Goal: Task Accomplishment & Management: Manage account settings

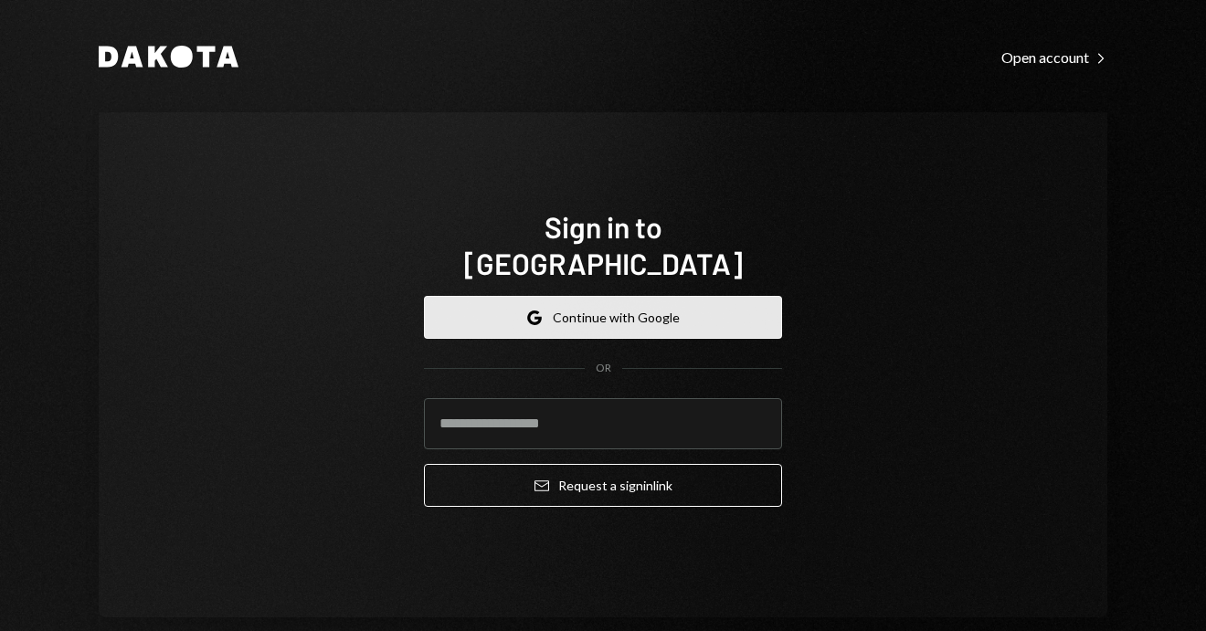
click at [639, 296] on button "Google Continue with Google" at bounding box center [603, 317] width 358 height 43
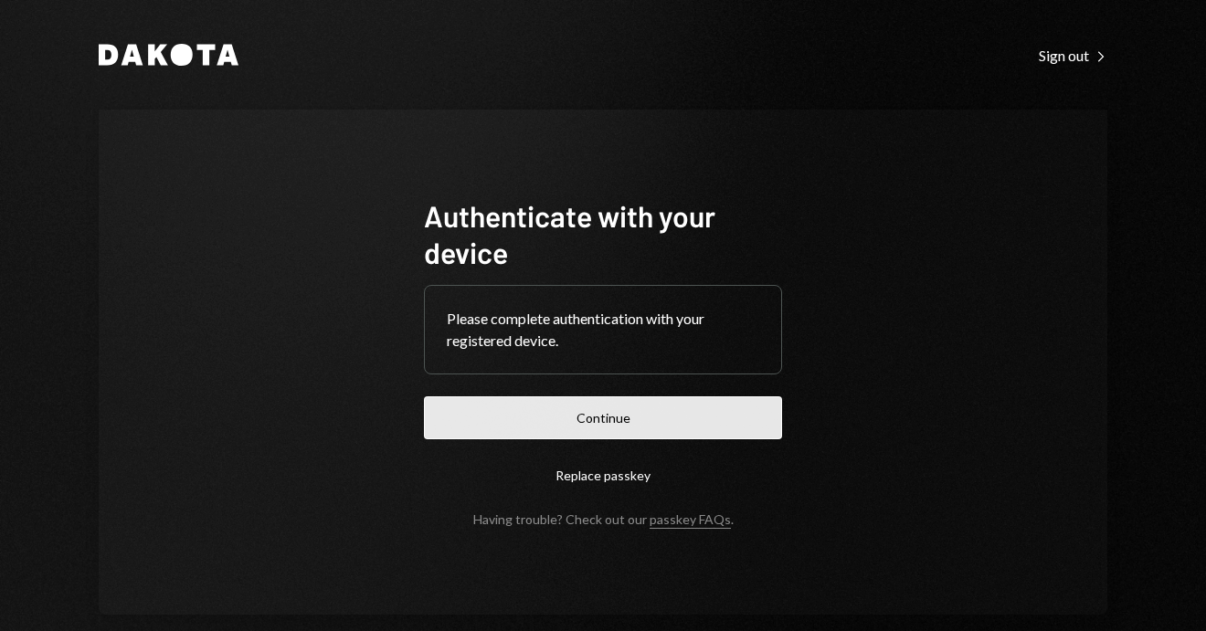
click at [622, 405] on button "Continue" at bounding box center [603, 417] width 358 height 43
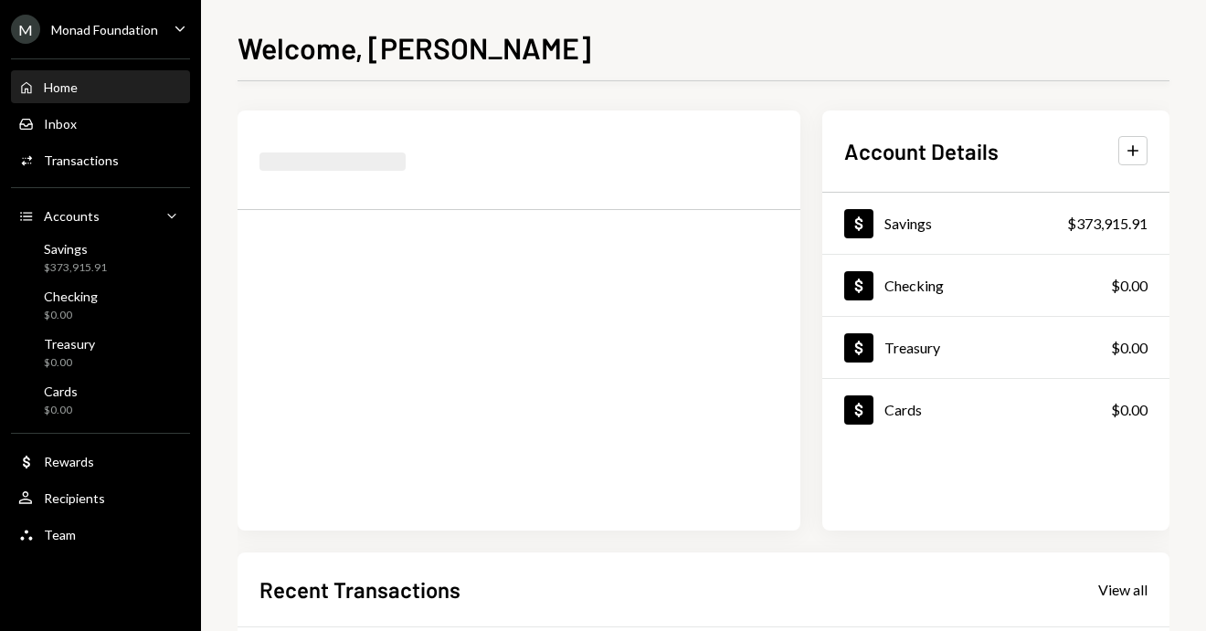
scroll to position [383, 0]
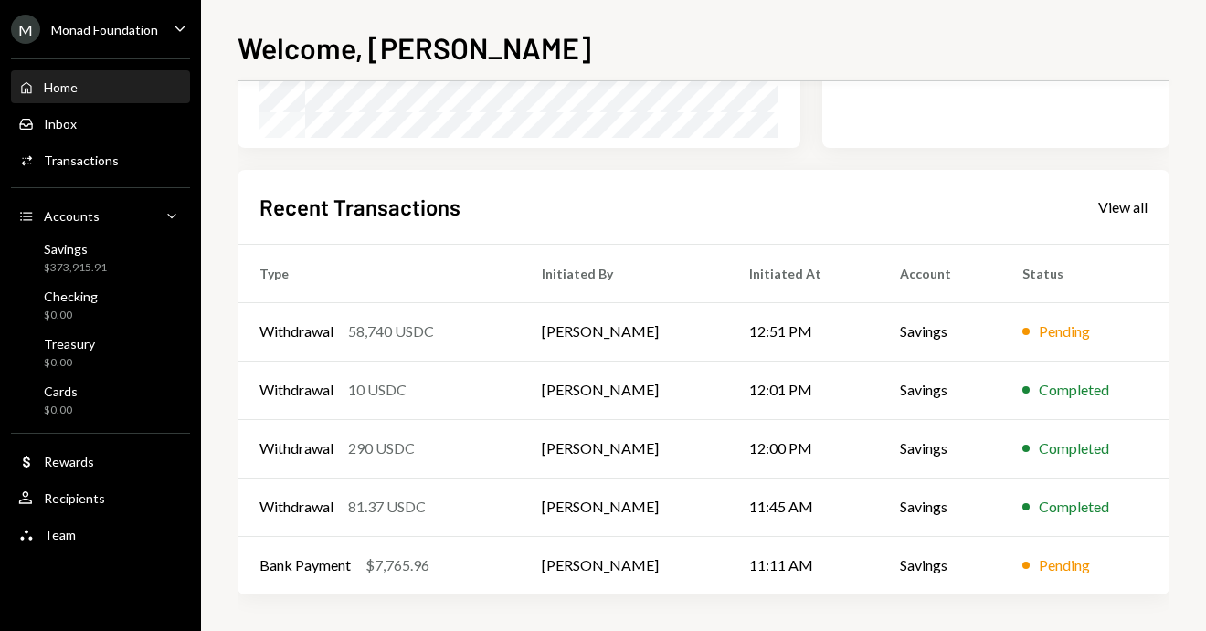
click at [1140, 201] on div "View all" at bounding box center [1122, 207] width 49 height 18
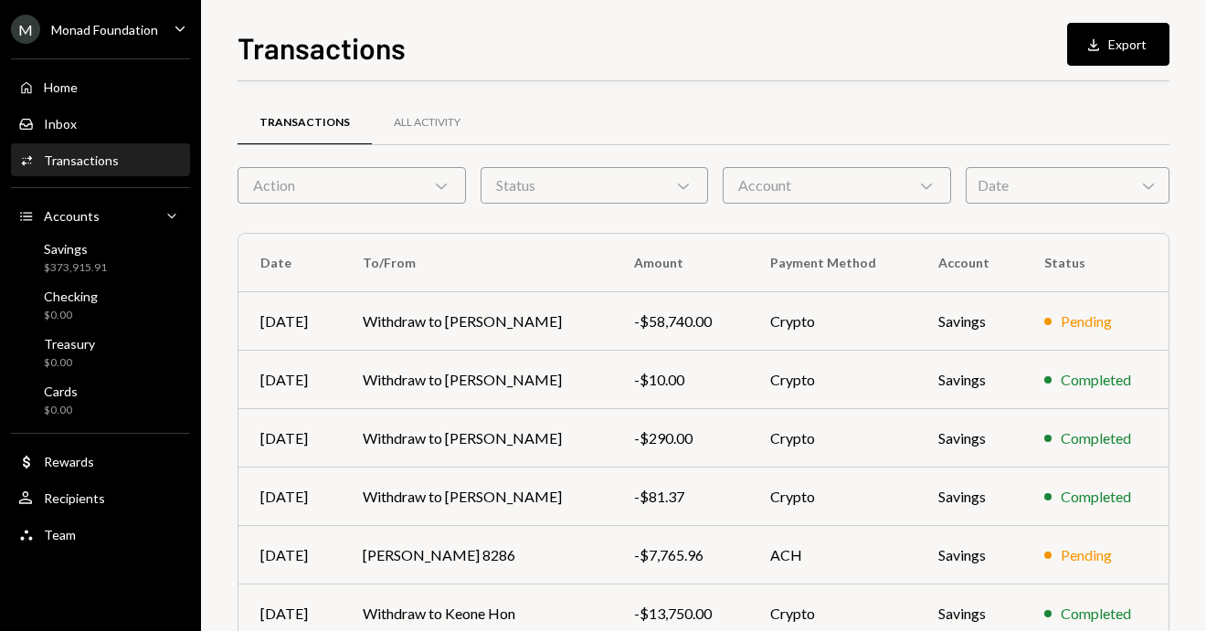
scroll to position [322, 0]
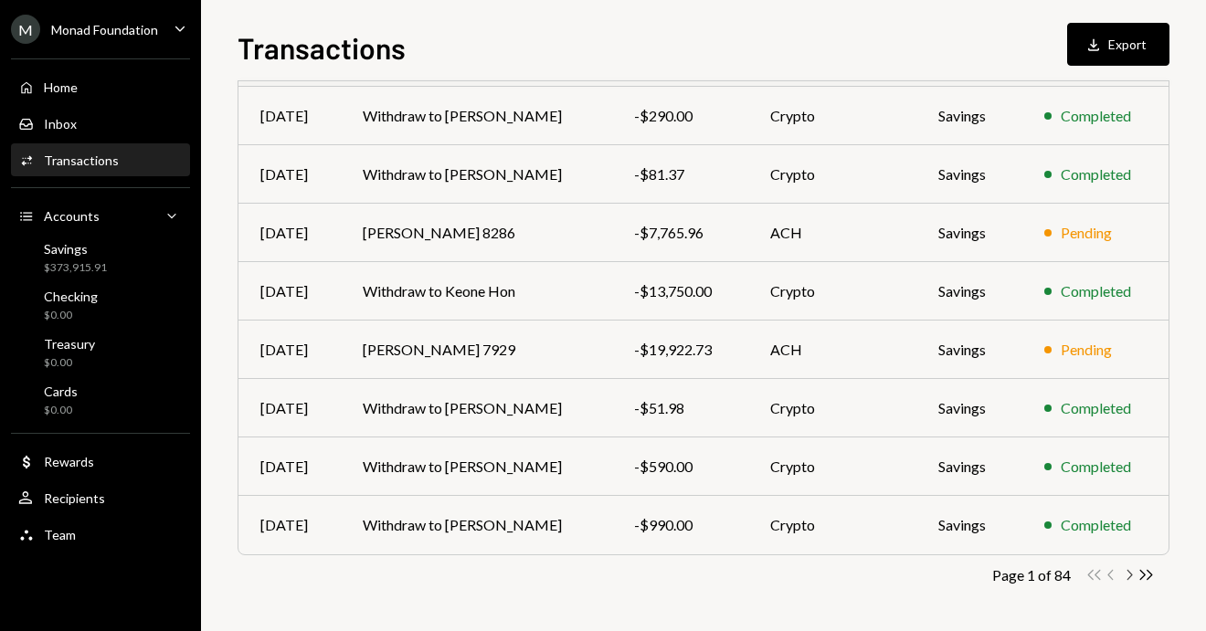
click at [1126, 576] on icon "Chevron Right" at bounding box center [1128, 574] width 17 height 17
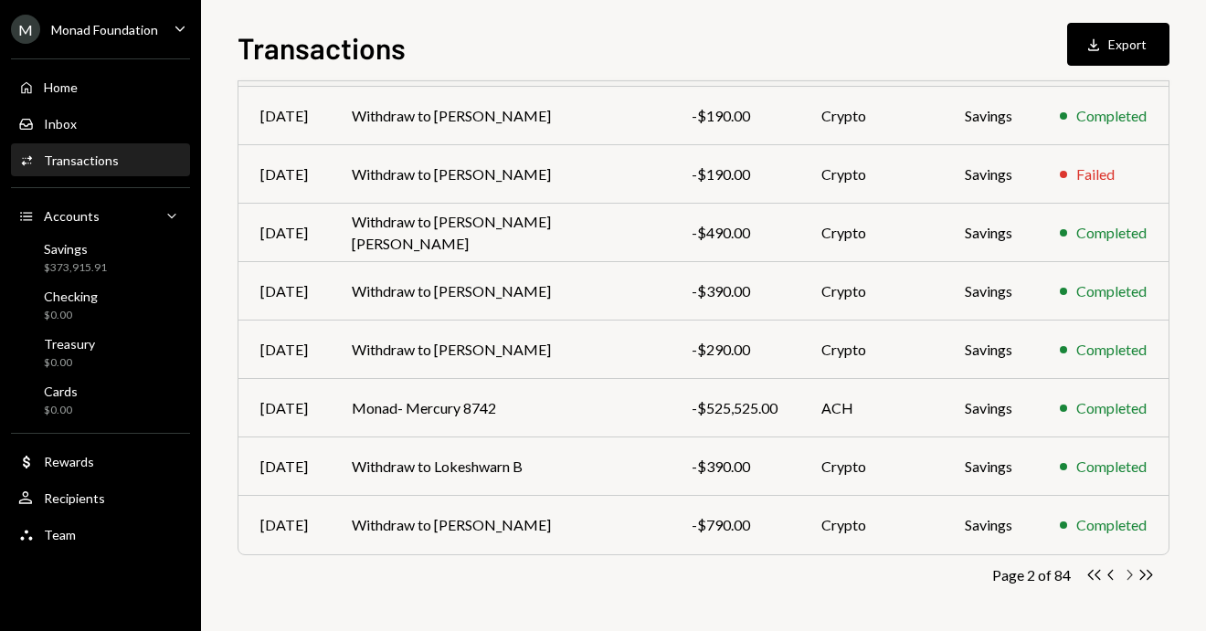
click at [1126, 570] on icon "Chevron Right" at bounding box center [1128, 574] width 17 height 17
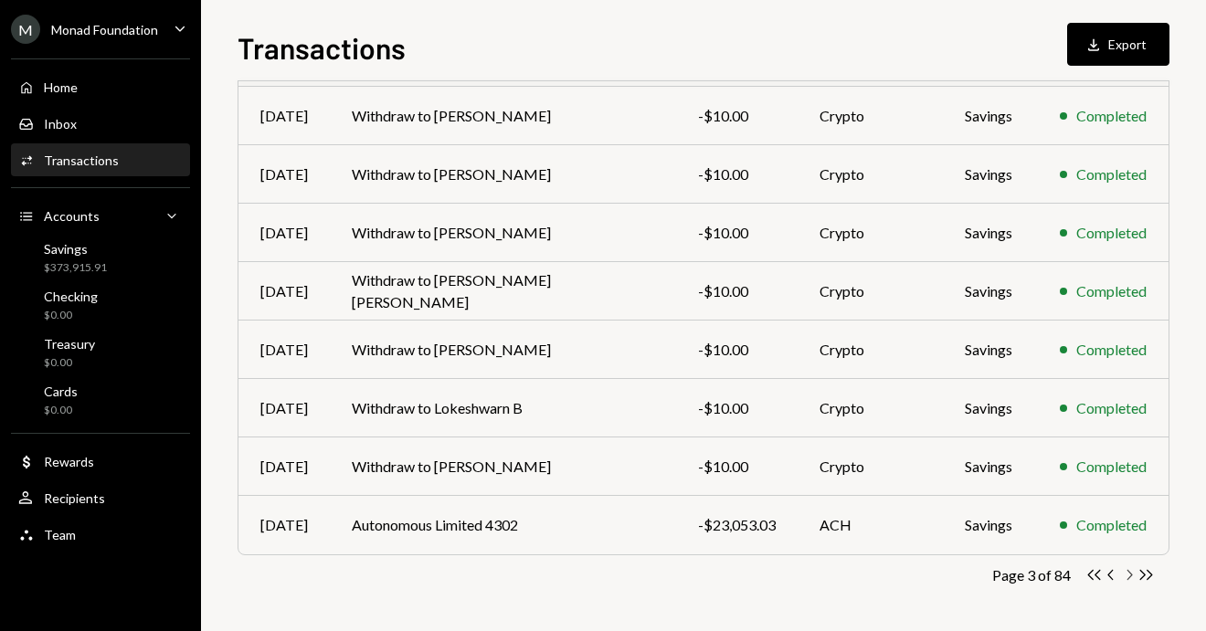
click at [1128, 573] on icon "Chevron Right" at bounding box center [1128, 574] width 17 height 17
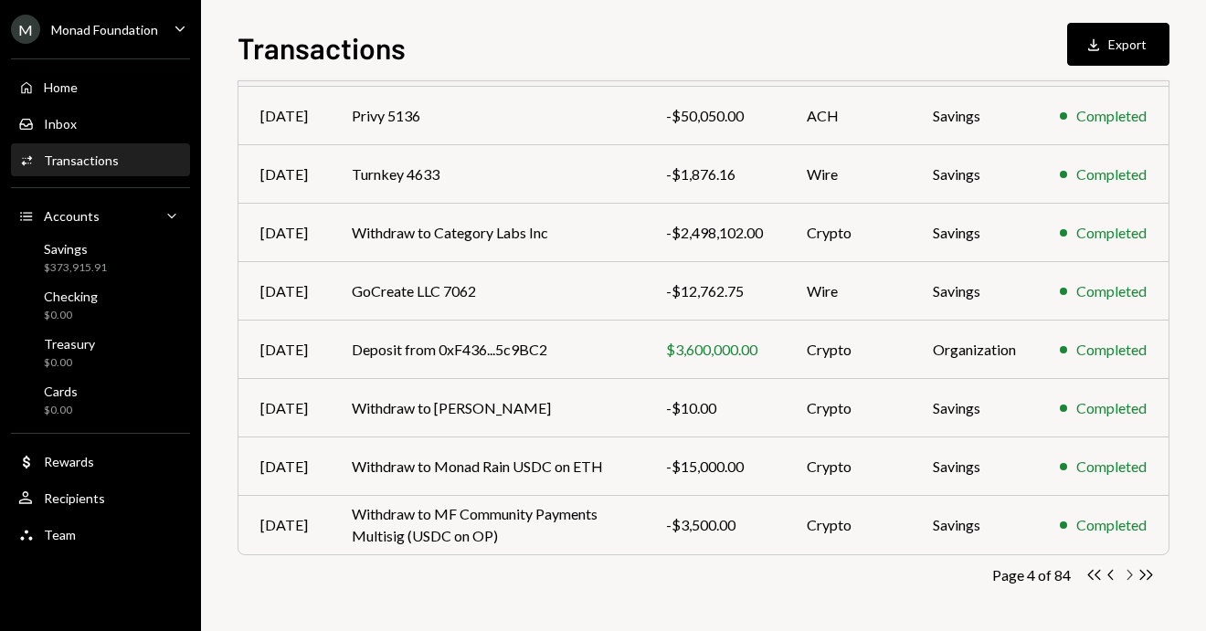
click at [1129, 572] on icon "button" at bounding box center [1129, 575] width 5 height 10
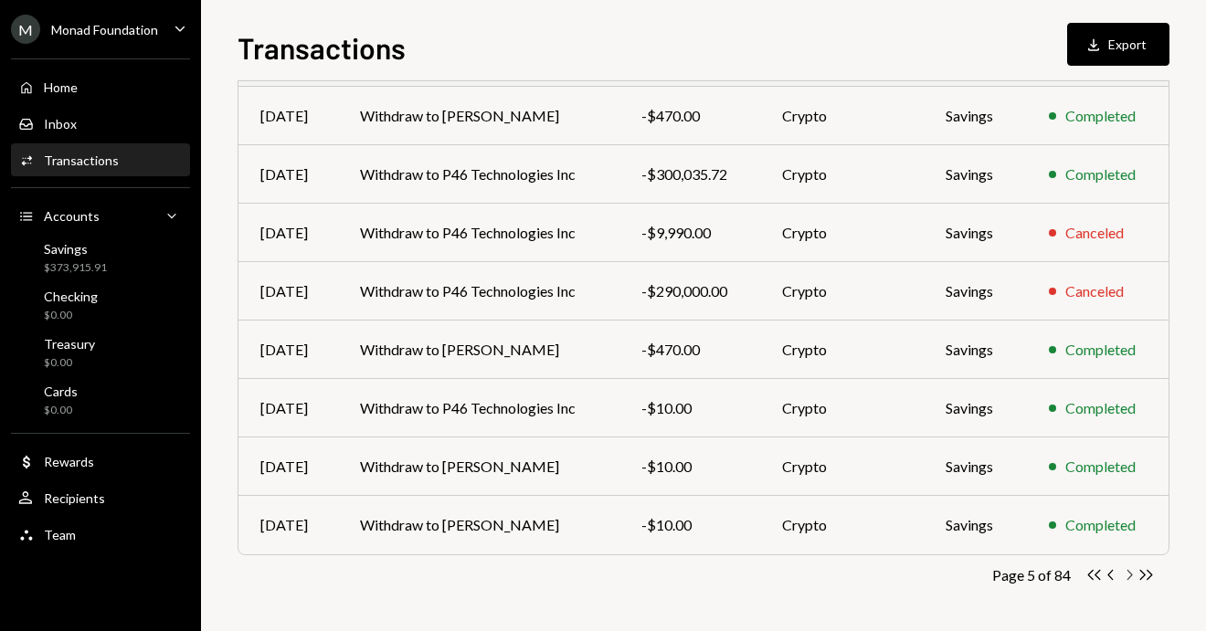
click at [1128, 576] on icon "Chevron Right" at bounding box center [1128, 574] width 17 height 17
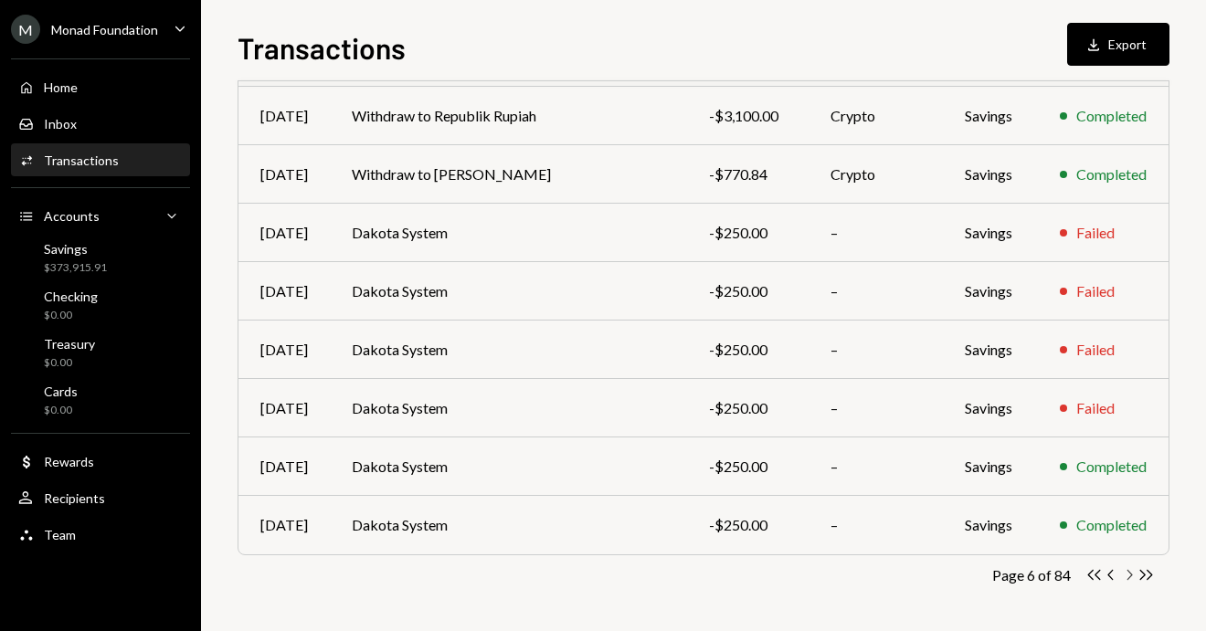
click at [1124, 573] on icon "Chevron Right" at bounding box center [1128, 574] width 17 height 17
